Goal: Task Accomplishment & Management: Complete application form

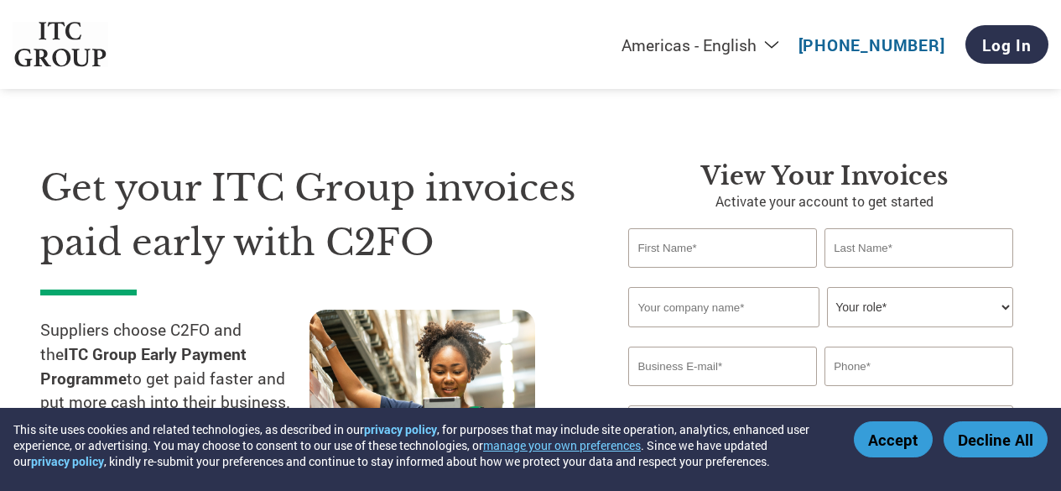
select select "en-[GEOGRAPHIC_DATA]"
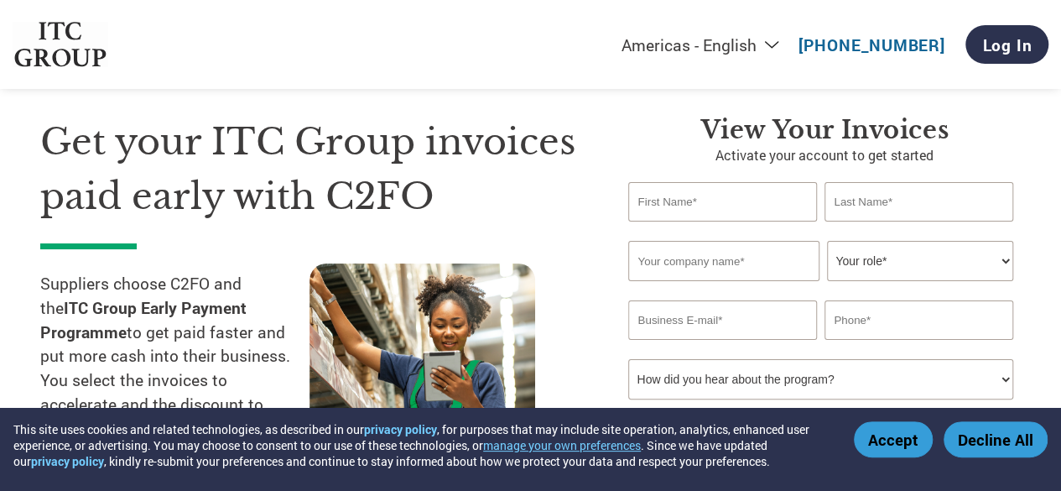
scroll to position [51, 0]
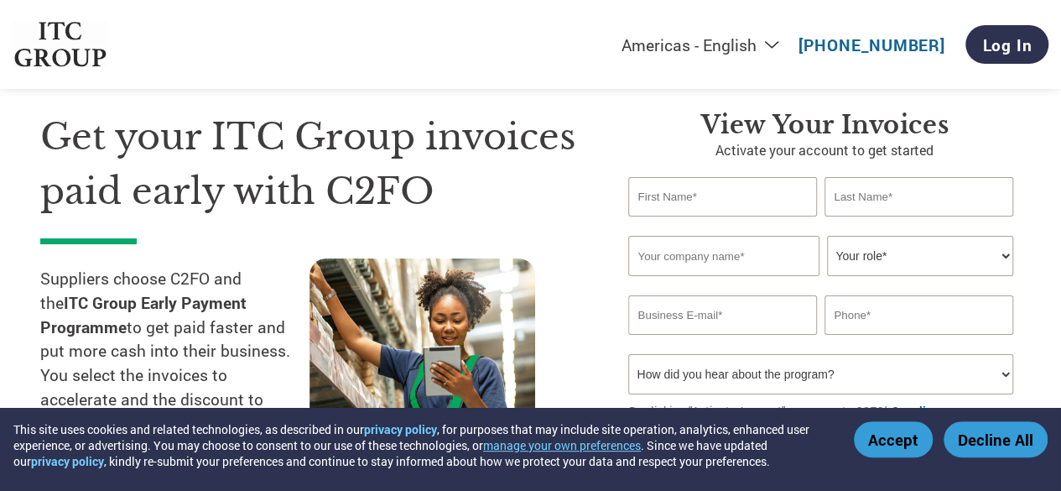
click at [724, 192] on input "text" at bounding box center [722, 196] width 188 height 39
click at [878, 196] on input "text" at bounding box center [919, 196] width 188 height 39
click at [742, 259] on input "text" at bounding box center [723, 256] width 190 height 40
click at [904, 256] on select "Your role* CFO Controller Credit Manager Finance Director Treasurer CEO Preside…" at bounding box center [919, 256] width 185 height 40
click at [707, 329] on input "email" at bounding box center [722, 314] width 188 height 39
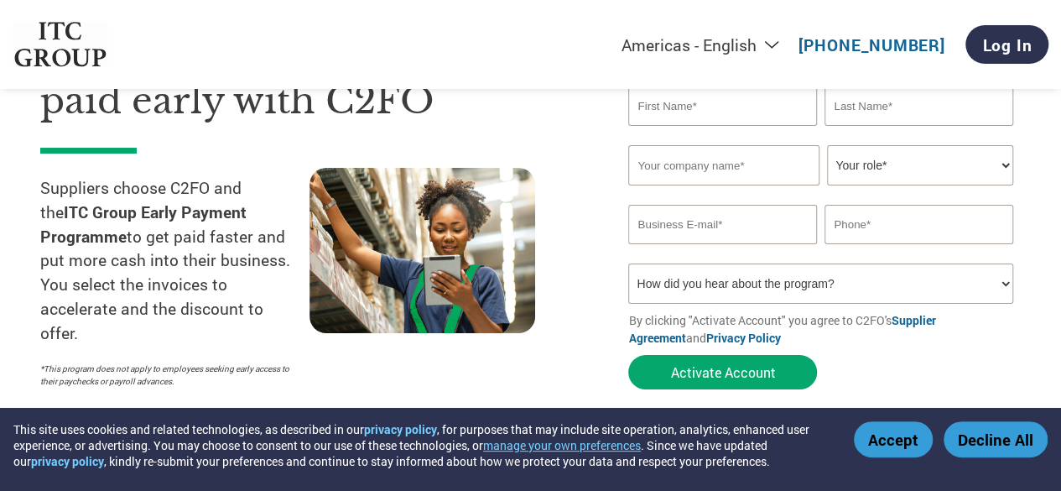
scroll to position [151, 0]
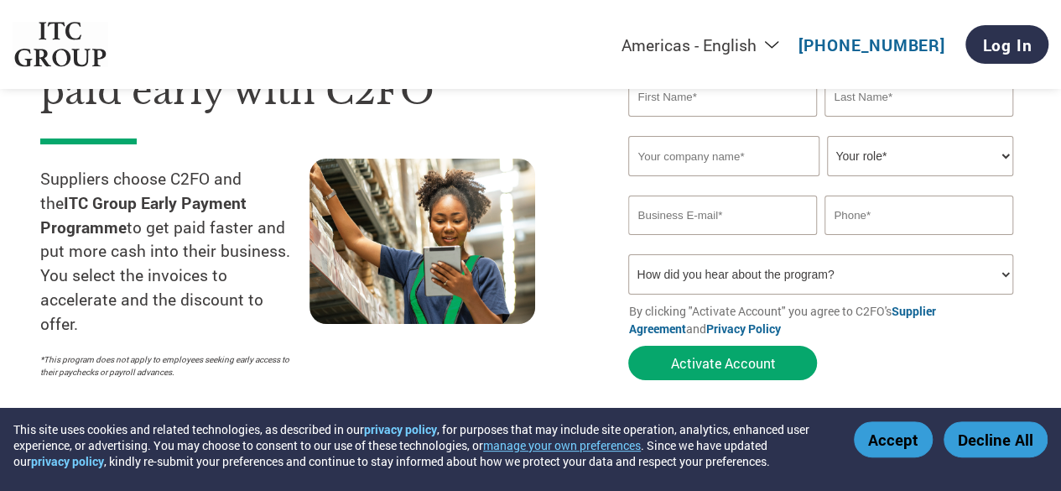
click at [690, 279] on select "How did you hear about the program? Received a letter Email Social Media Online…" at bounding box center [820, 274] width 384 height 40
click at [576, 211] on div at bounding box center [444, 273] width 269 height 228
click at [703, 158] on input "text" at bounding box center [723, 156] width 190 height 40
click at [883, 170] on select "Your role* CFO Controller Credit Manager Finance Director Treasurer CEO Preside…" at bounding box center [919, 156] width 185 height 40
click at [554, 167] on div at bounding box center [444, 273] width 269 height 228
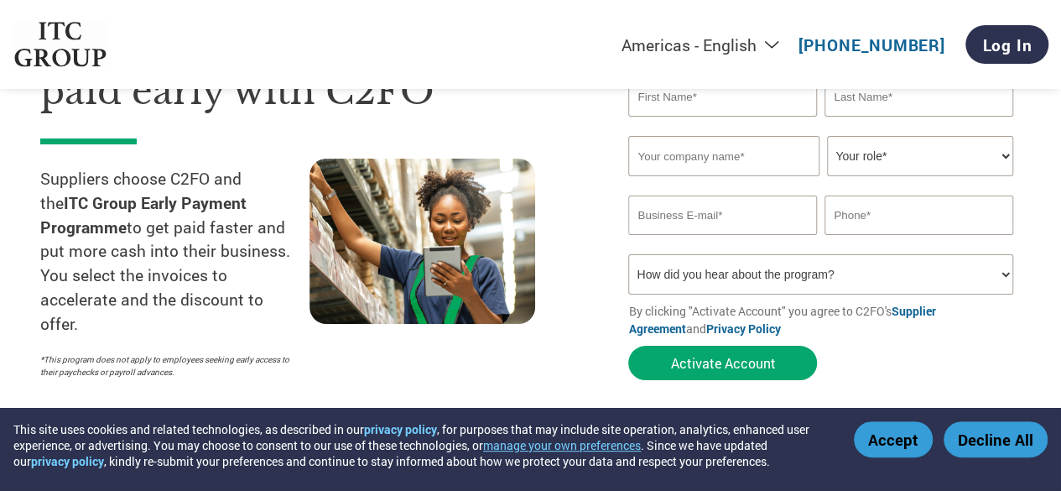
click at [896, 274] on select "How did you hear about the program? Received a letter Email Social Media Online…" at bounding box center [820, 274] width 384 height 40
click at [555, 341] on div at bounding box center [444, 273] width 269 height 228
